Goal: Information Seeking & Learning: Understand process/instructions

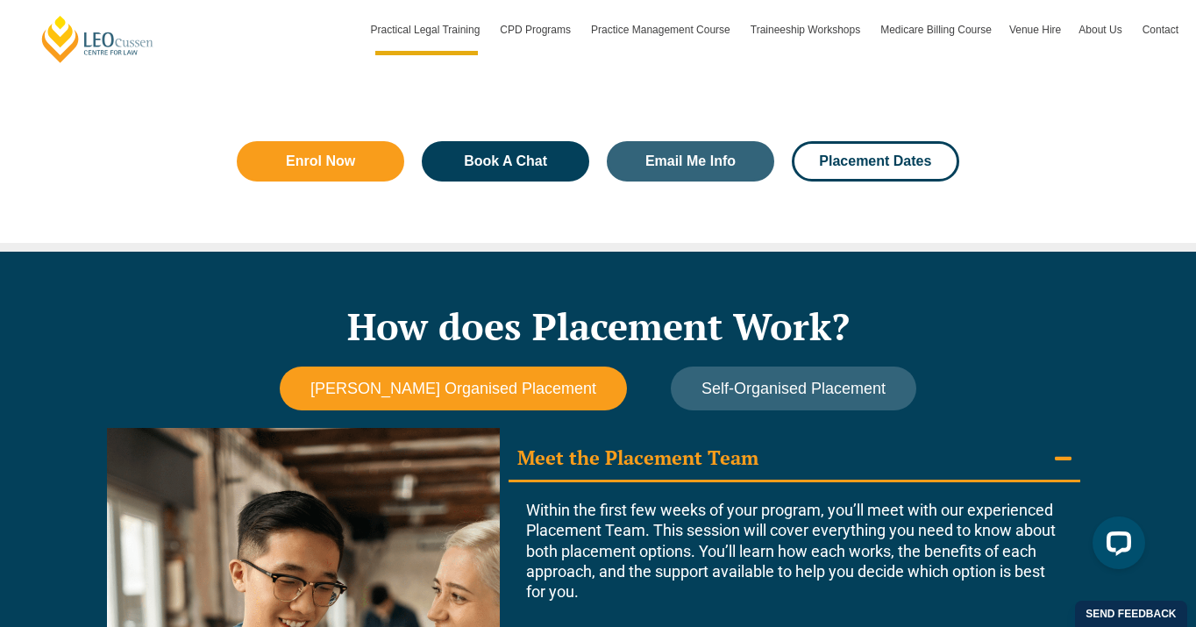
scroll to position [1426, 0]
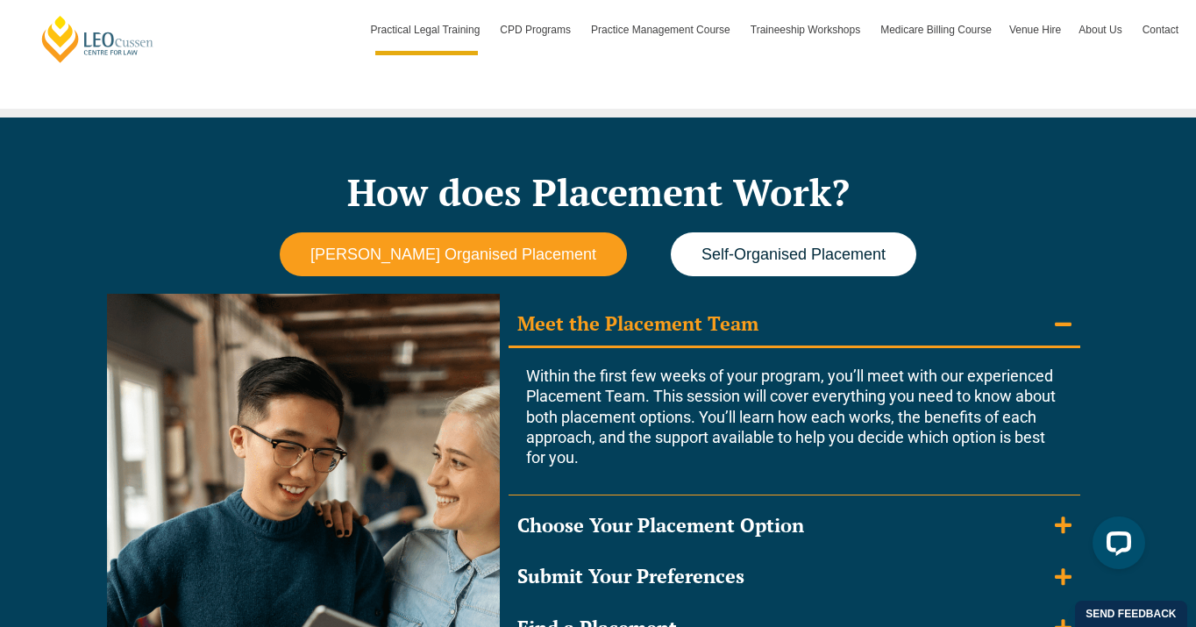
click at [804, 246] on span "Self-Organised Placement" at bounding box center [794, 255] width 184 height 18
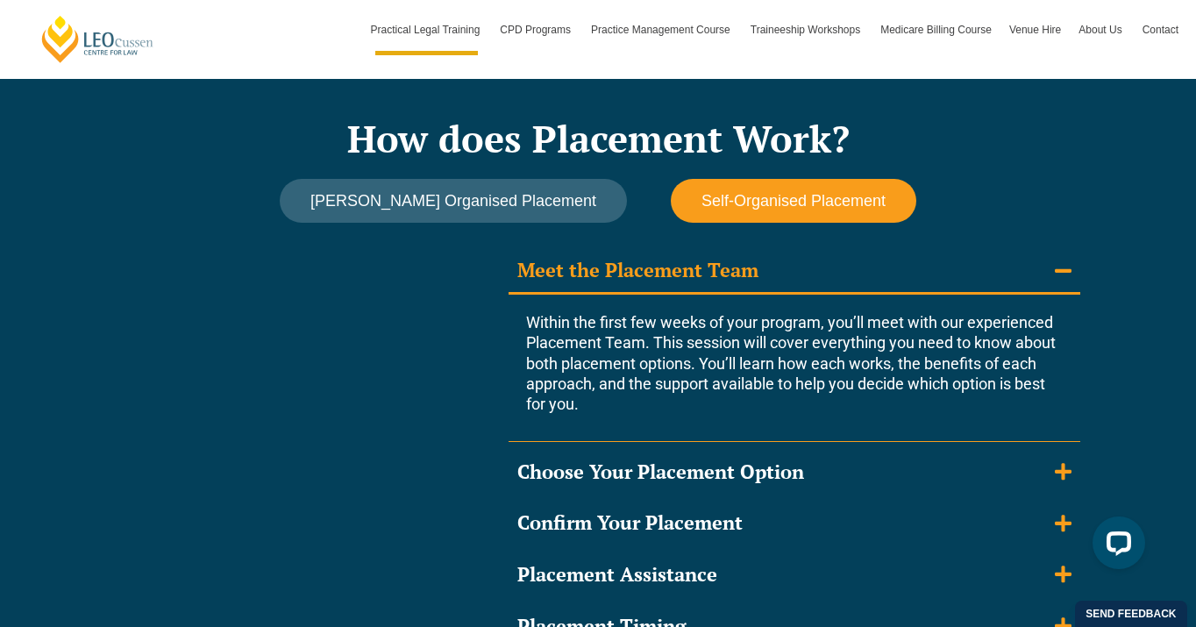
scroll to position [1489, 0]
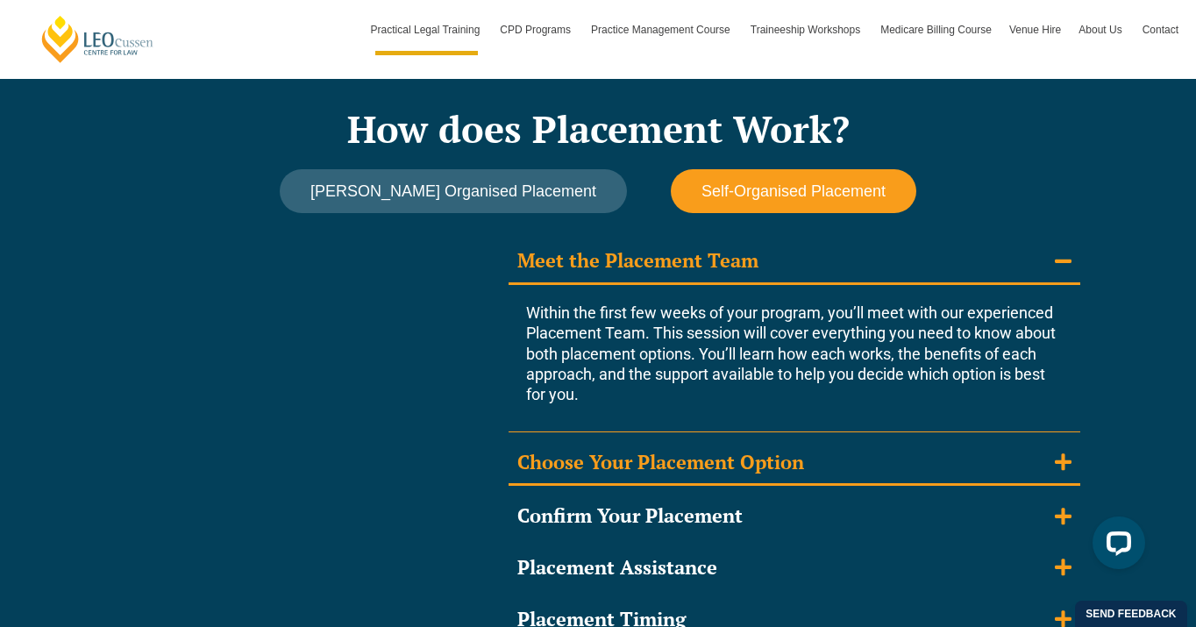
click at [1058, 460] on icon "Accordion. Open links with Enter or Space, close with Escape, and navigate with…" at bounding box center [1063, 461] width 17 height 17
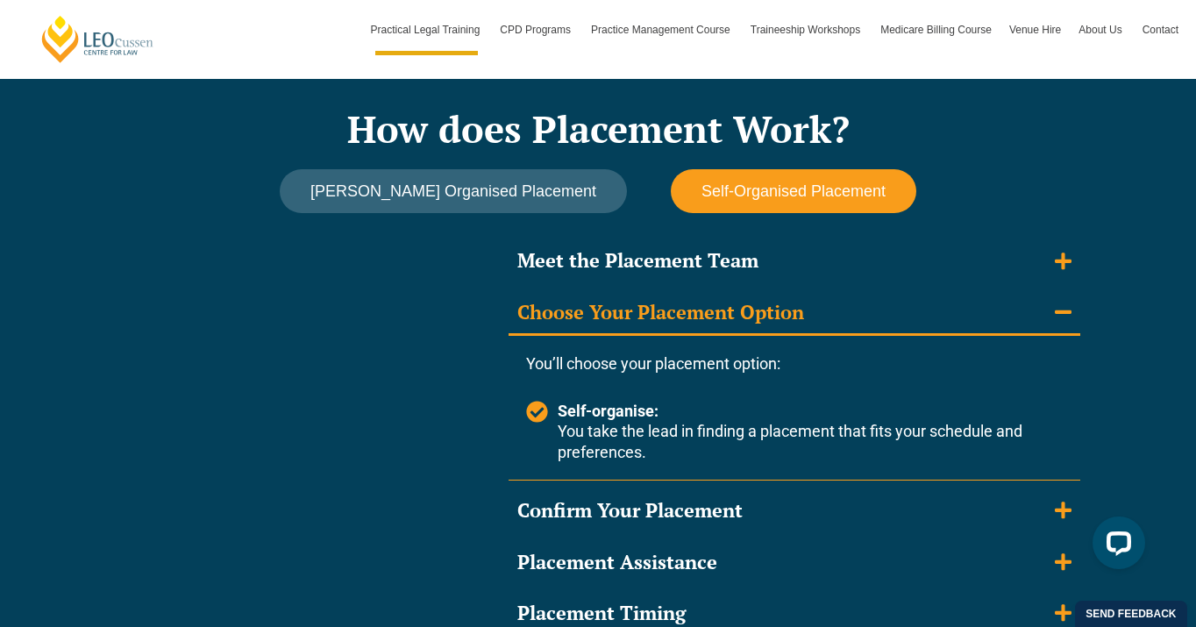
click at [1072, 316] on summary "Choose Your Placement Option" at bounding box center [795, 314] width 572 height 46
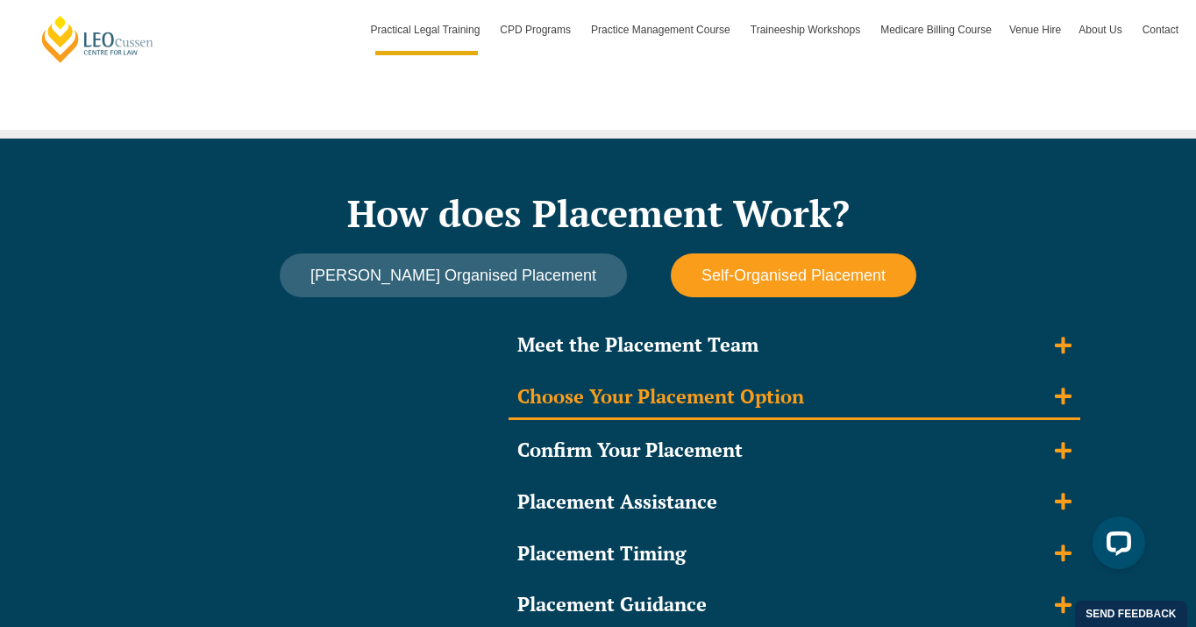
scroll to position [1400, 0]
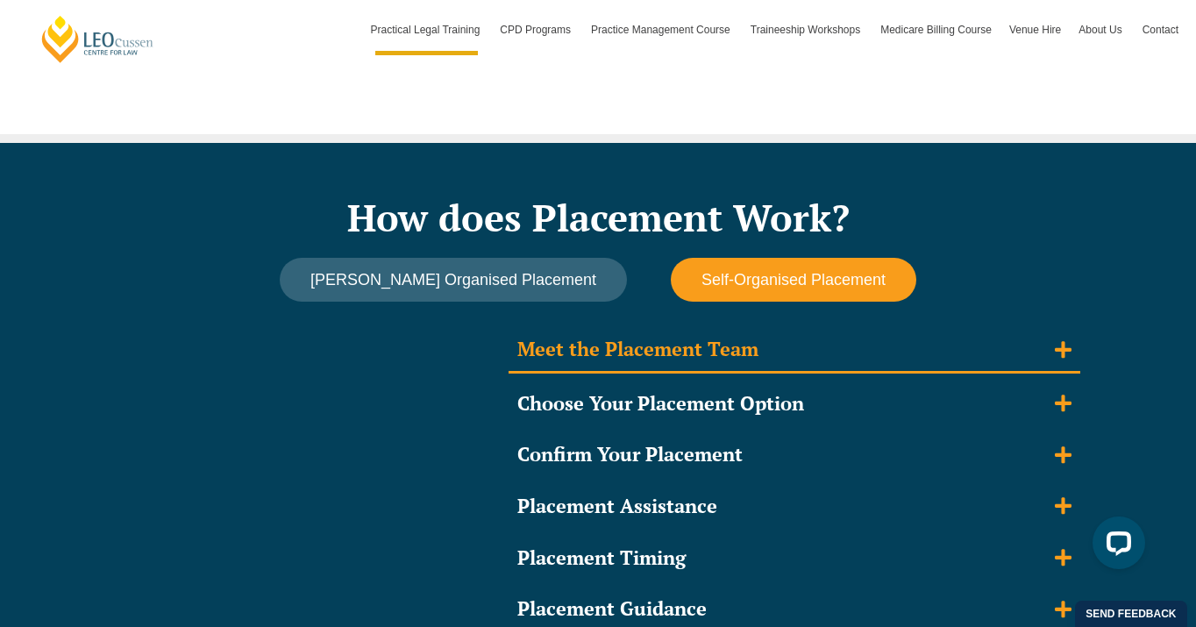
click at [1055, 352] on icon "Accordion. Open links with Enter or Space, close with Escape, and navigate with…" at bounding box center [1063, 349] width 17 height 19
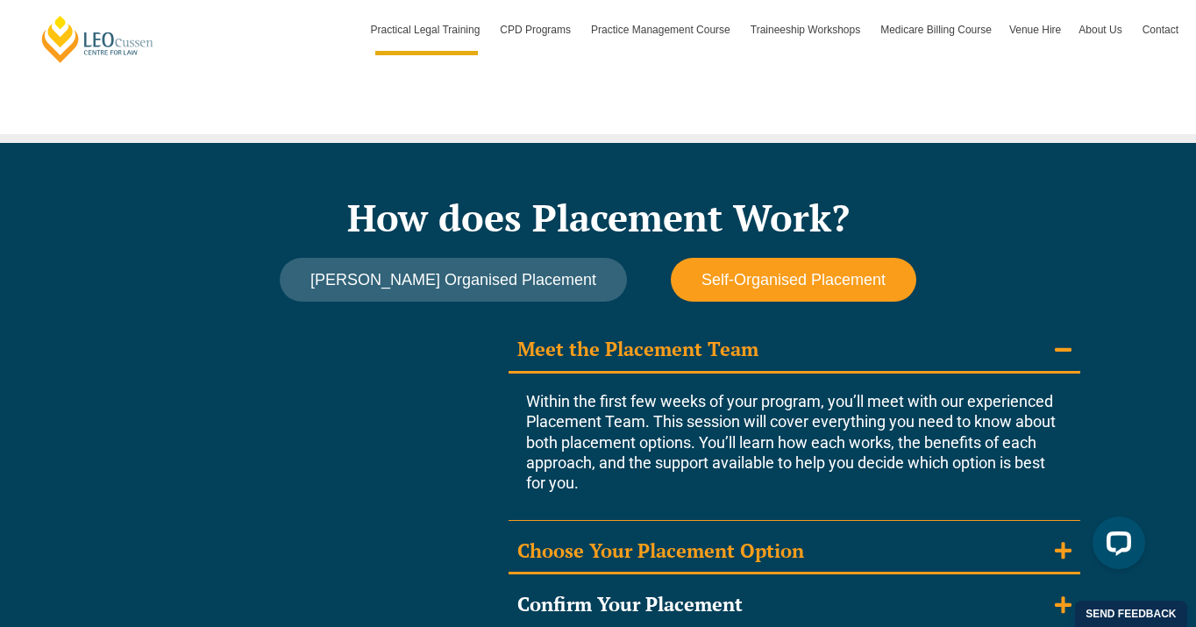
click at [1062, 546] on icon "Accordion. Open links with Enter or Space, close with Escape, and navigate with…" at bounding box center [1063, 550] width 17 height 17
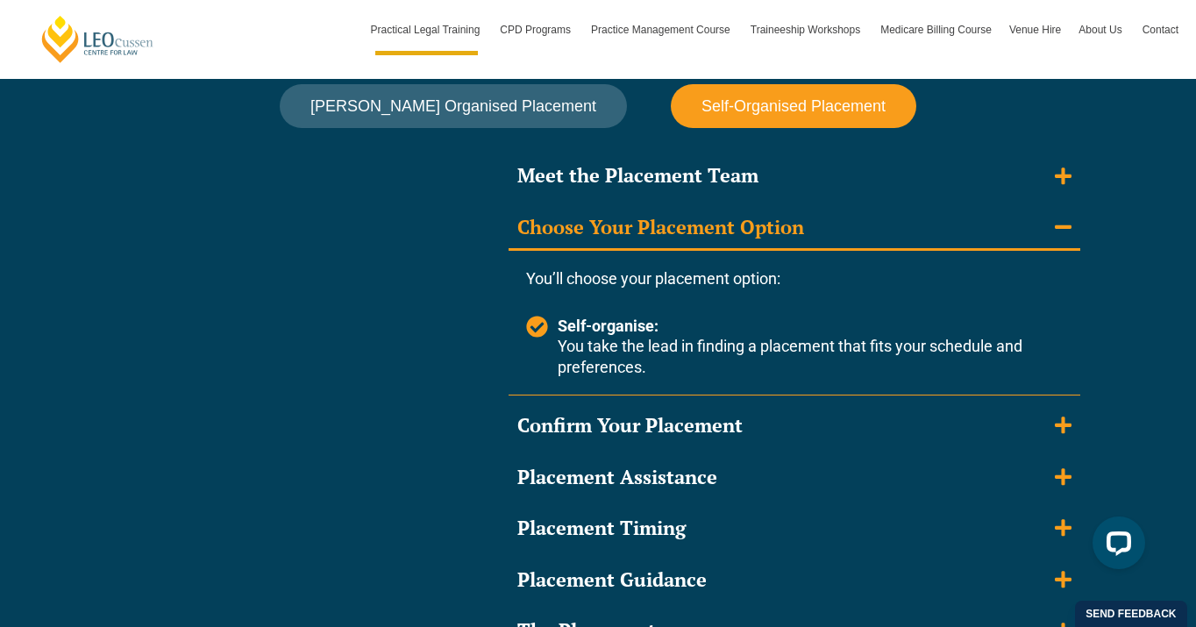
scroll to position [1587, 0]
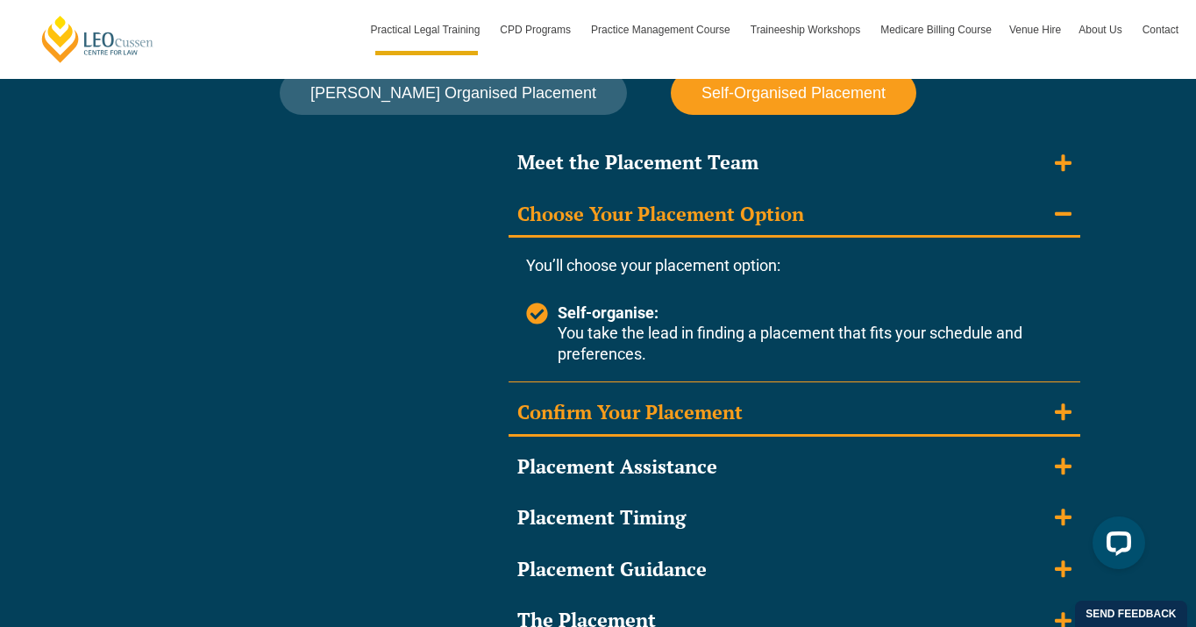
click at [1061, 418] on icon "Accordion. Open links with Enter or Space, close with Escape, and navigate with…" at bounding box center [1063, 412] width 17 height 17
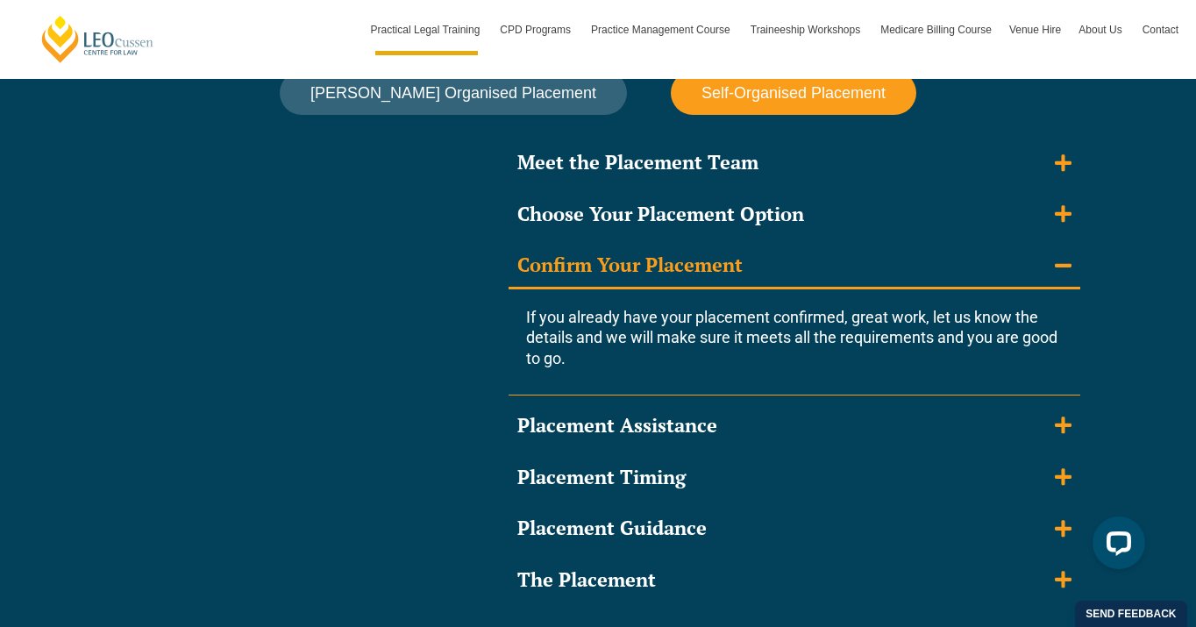
click at [1061, 418] on icon "Accordion. Open links with Enter or Space, close with Escape, and navigate with…" at bounding box center [1063, 425] width 17 height 17
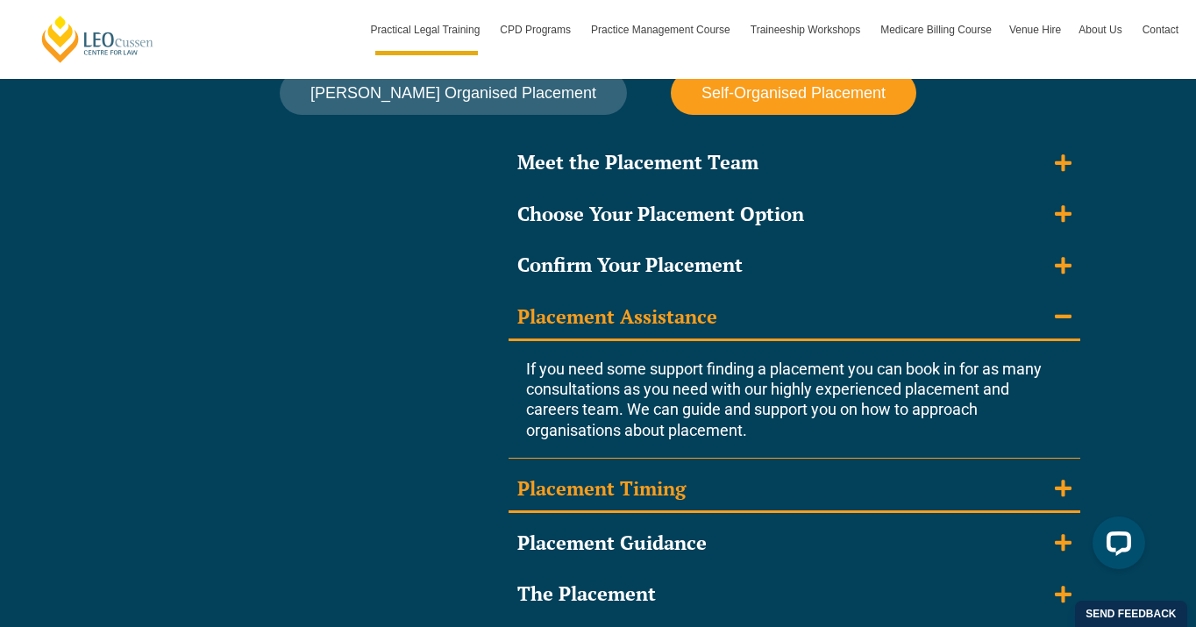
click at [1067, 498] on summary "Placement Timing" at bounding box center [795, 490] width 572 height 46
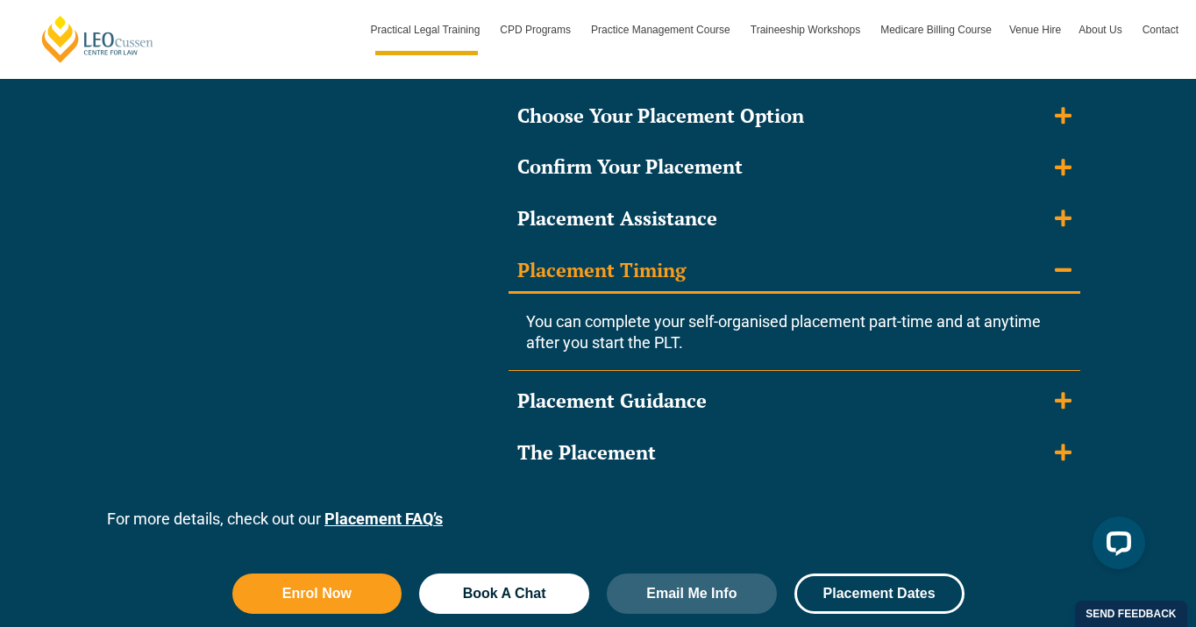
scroll to position [1687, 0]
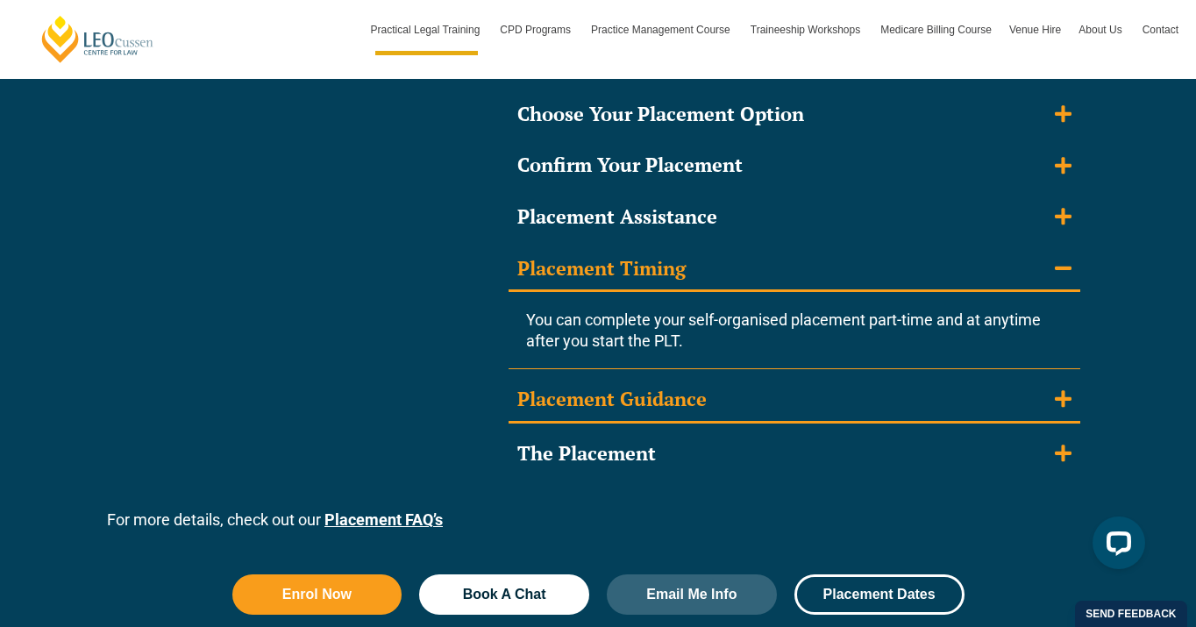
click at [1062, 406] on icon "Accordion. Open links with Enter or Space, close with Escape, and navigate with…" at bounding box center [1063, 399] width 17 height 17
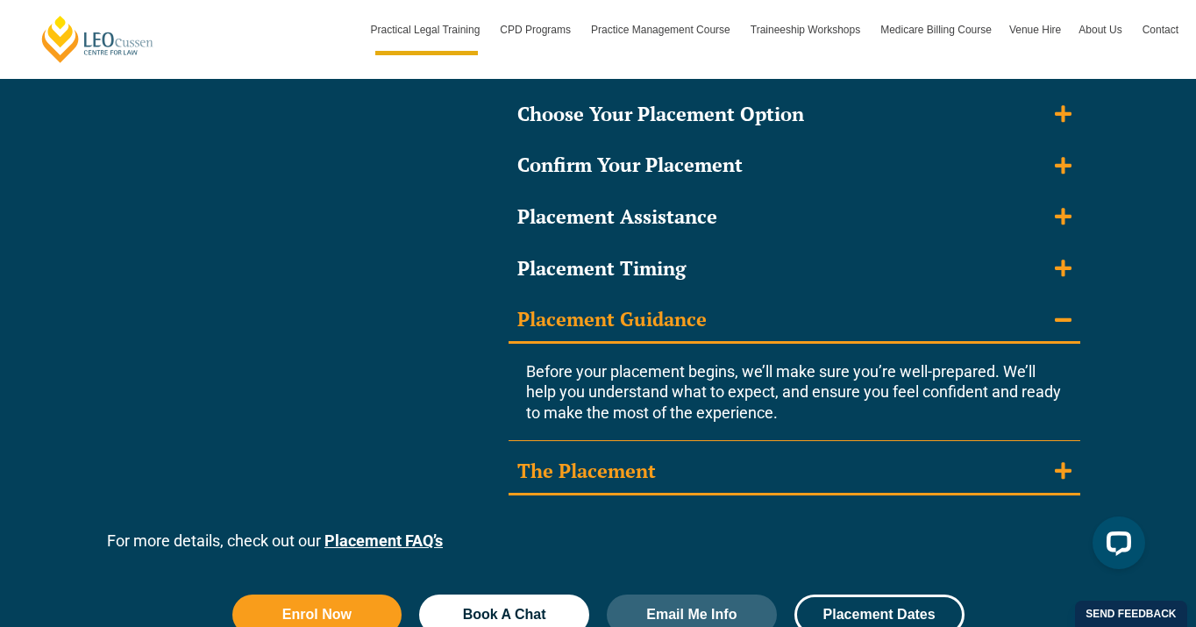
click at [1069, 472] on icon "Accordion. Open links with Enter or Space, close with Escape, and navigate with…" at bounding box center [1063, 471] width 17 height 17
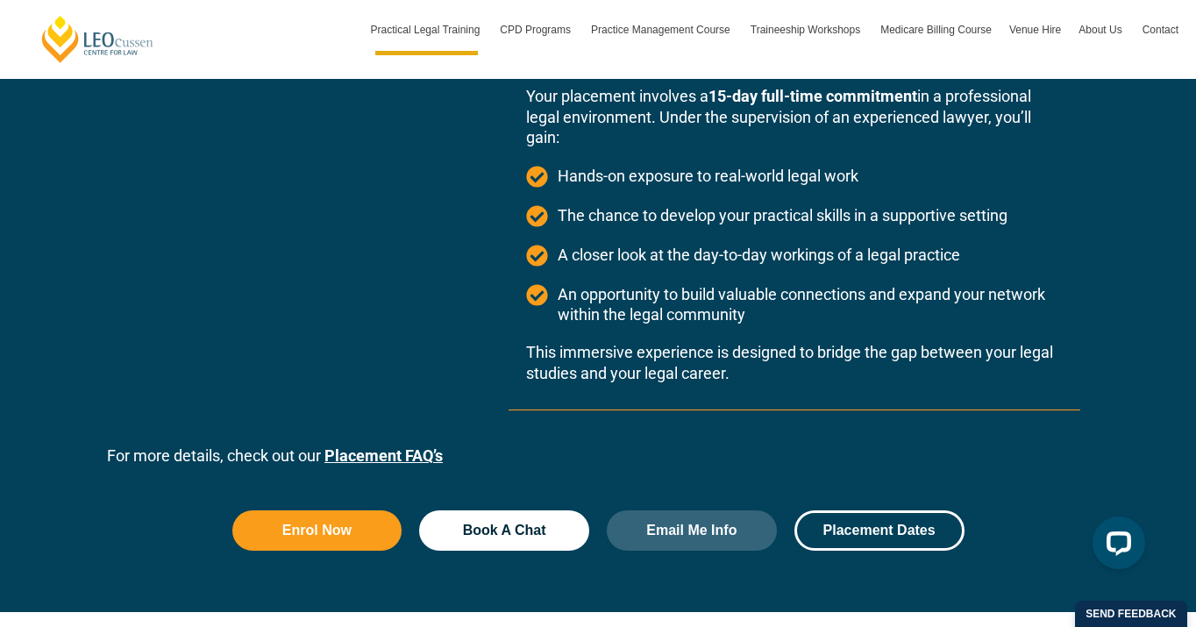
scroll to position [2020, 0]
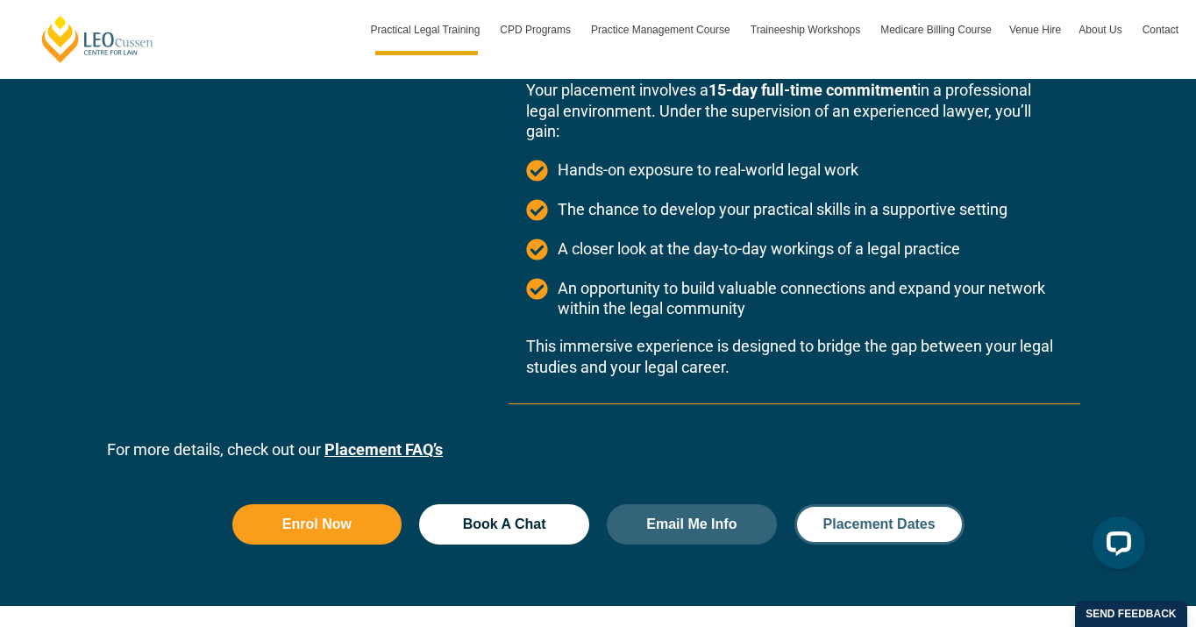
click at [866, 528] on span "Placement Dates" at bounding box center [879, 524] width 112 height 14
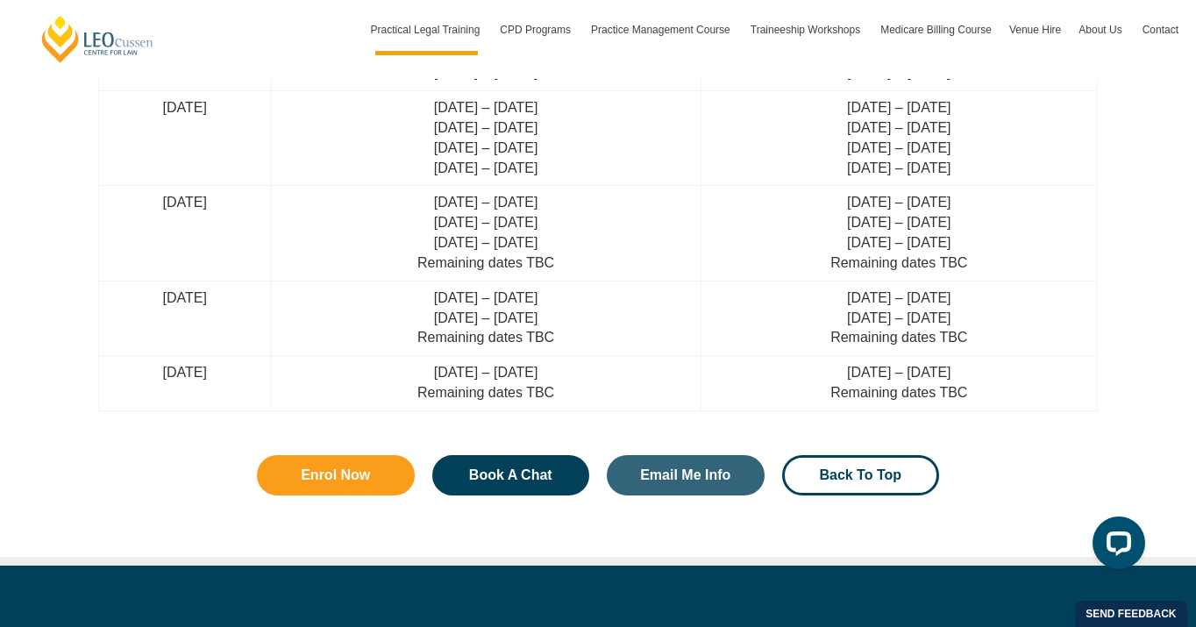
scroll to position [4987, 0]
